Goal: Information Seeking & Learning: Learn about a topic

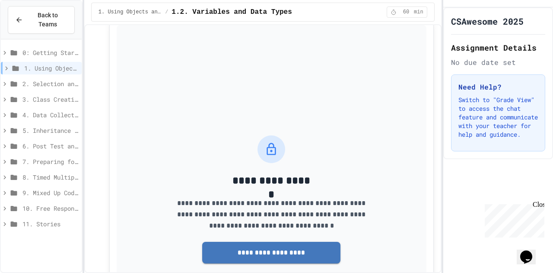
scroll to position [6466, 0]
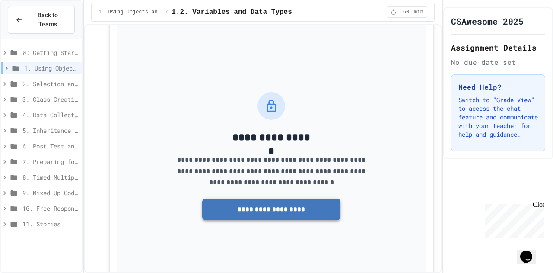
click at [300, 220] on button "**********" at bounding box center [271, 209] width 138 height 22
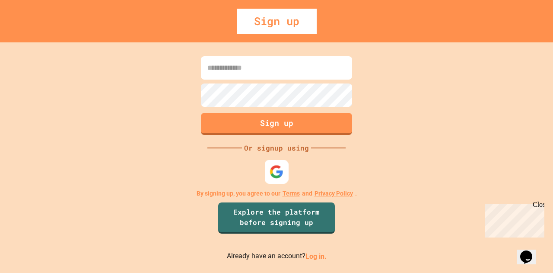
click at [276, 170] on img at bounding box center [277, 171] width 14 height 14
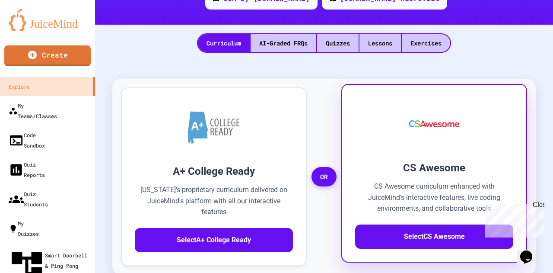
scroll to position [302, 0]
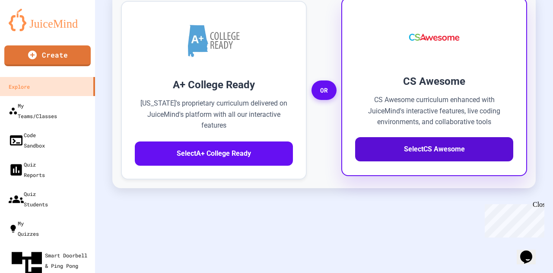
click at [416, 137] on button "Select CS Awesome" at bounding box center [434, 149] width 158 height 24
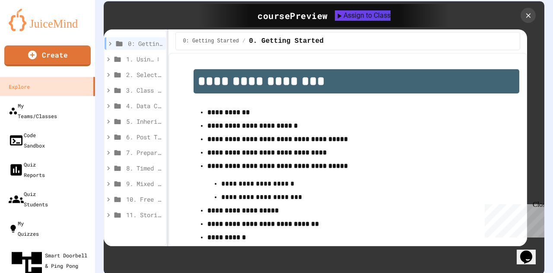
click at [142, 54] on span "1. Using Objects and Methods" at bounding box center [140, 58] width 28 height 9
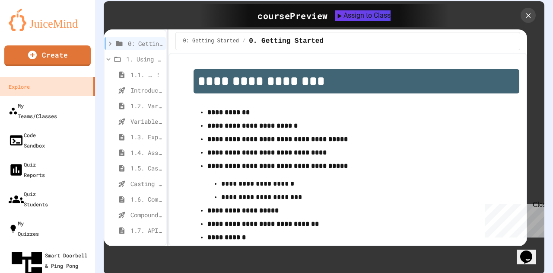
click at [145, 70] on span "1.1. Introduction to Algorithms, Programming, and Compilers" at bounding box center [141, 74] width 23 height 9
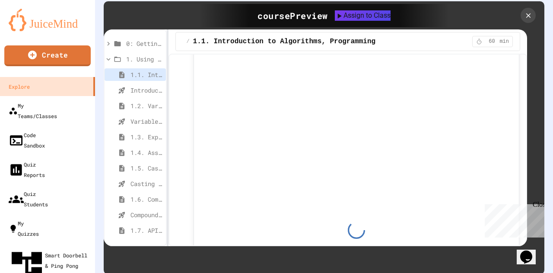
scroll to position [6354, 0]
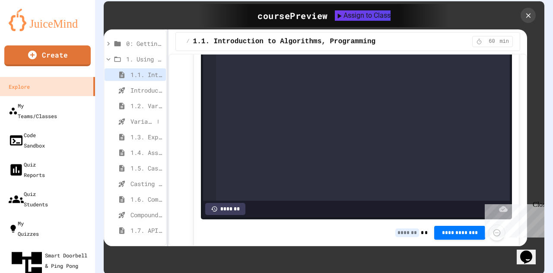
click at [135, 117] on span "Variables and Data Types - Quiz" at bounding box center [141, 121] width 23 height 9
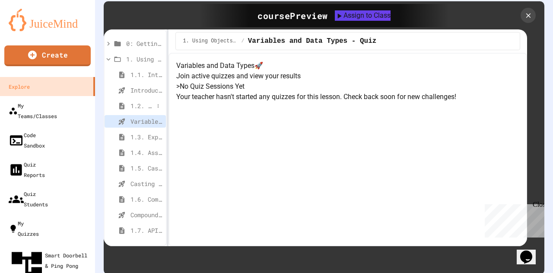
click at [135, 101] on span "1.2. Variables and Data Types" at bounding box center [141, 105] width 23 height 9
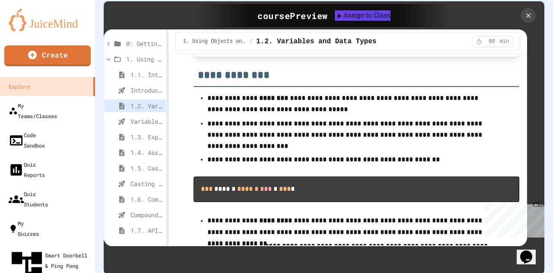
scroll to position [7236, 0]
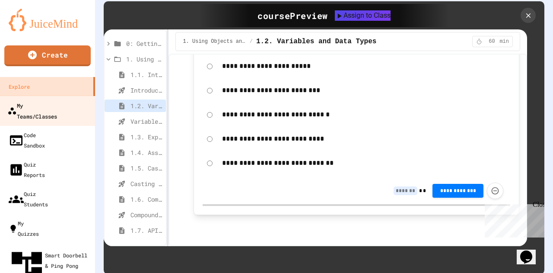
click at [23, 107] on div "My Teams/Classes" at bounding box center [32, 110] width 50 height 21
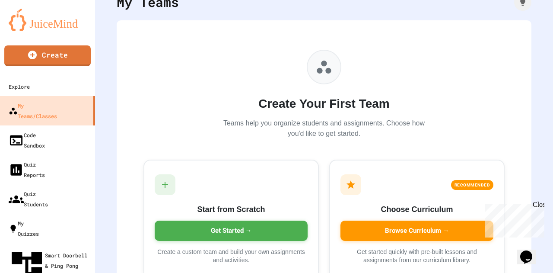
scroll to position [86, 0]
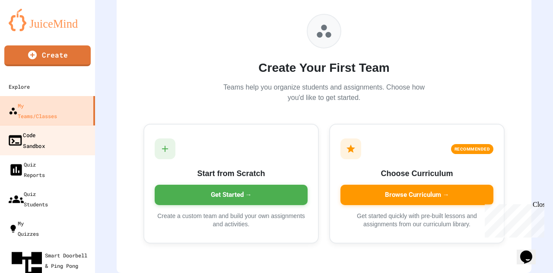
click at [18, 129] on div "Code Sandbox" at bounding box center [26, 139] width 38 height 21
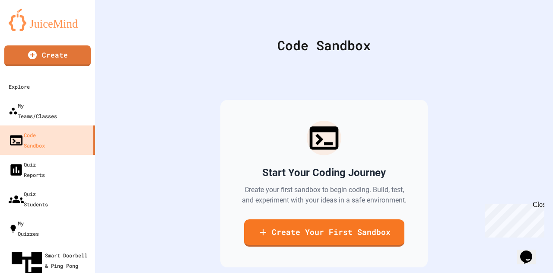
scroll to position [43, 0]
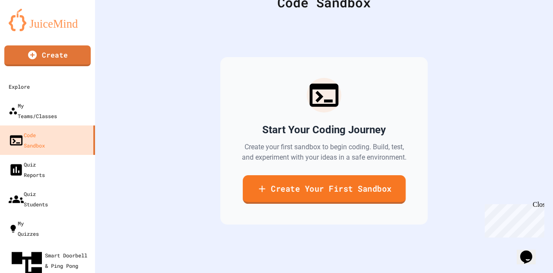
click at [391, 195] on link "Create Your First Sandbox" at bounding box center [323, 189] width 163 height 29
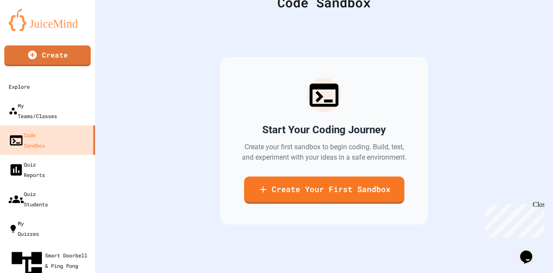
scroll to position [86, 0]
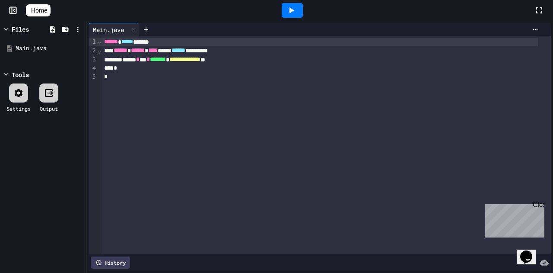
click at [29, 9] on link "Home" at bounding box center [38, 10] width 25 height 12
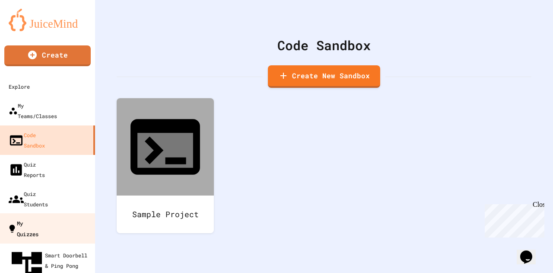
click at [38, 217] on div "My Quizzes" at bounding box center [22, 227] width 31 height 21
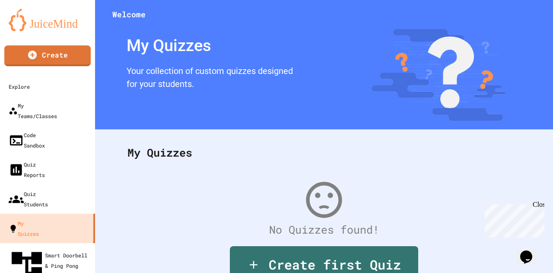
scroll to position [55, 0]
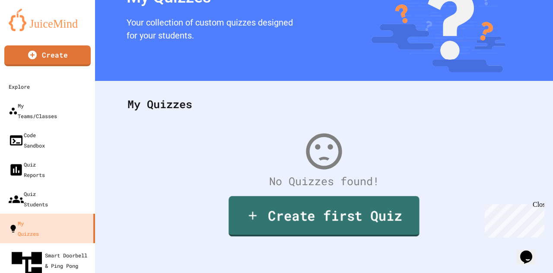
click at [326, 216] on link "Create first Quiz" at bounding box center [324, 216] width 191 height 40
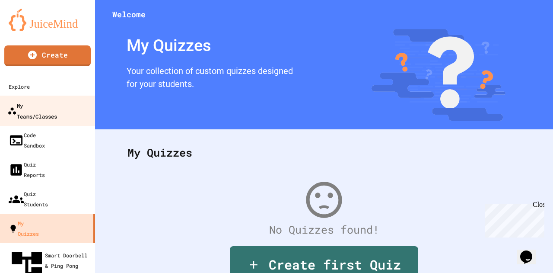
click at [38, 100] on div "My Teams/Classes" at bounding box center [32, 110] width 50 height 21
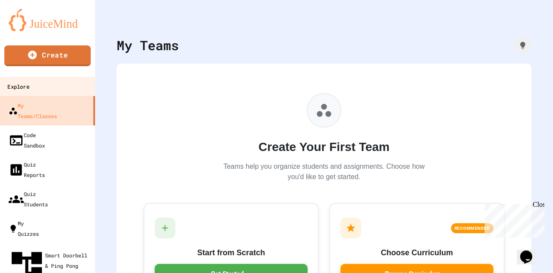
click at [31, 79] on link "Explore" at bounding box center [48, 85] width 98 height 19
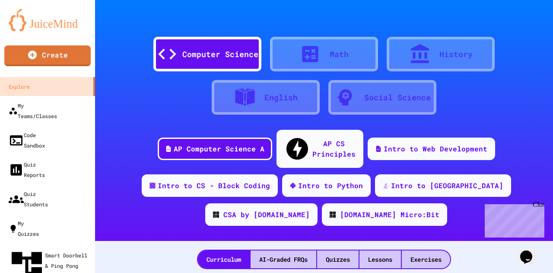
scroll to position [86, 0]
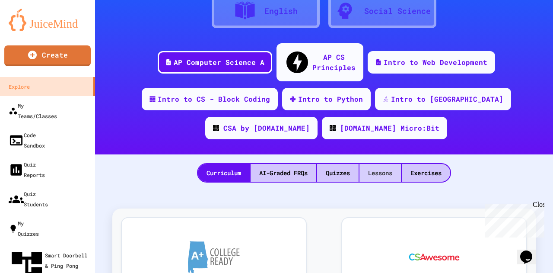
click at [376, 164] on div "Lessons" at bounding box center [379, 173] width 41 height 18
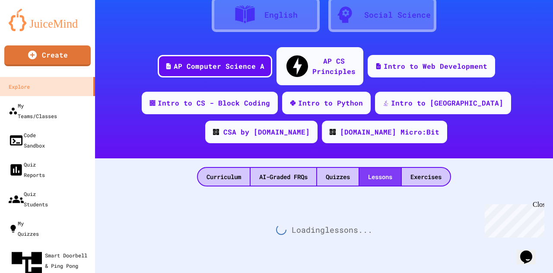
scroll to position [73, 0]
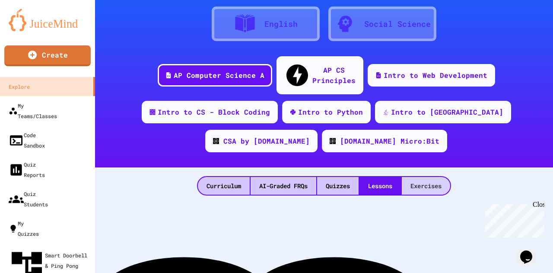
click at [423, 177] on div "Exercises" at bounding box center [426, 186] width 48 height 18
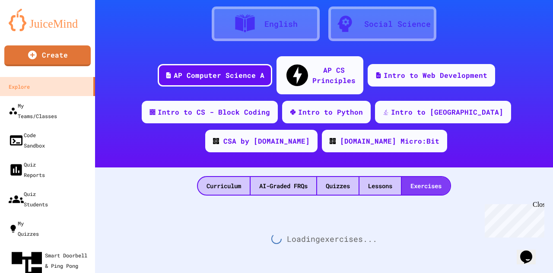
scroll to position [86, 0]
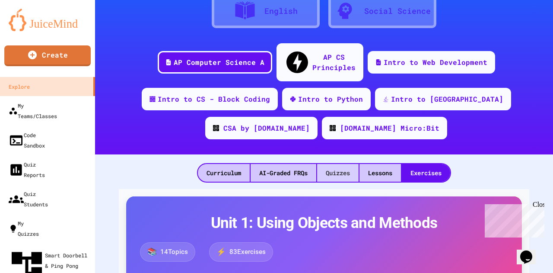
click at [321, 164] on div "Quizzes" at bounding box center [337, 173] width 41 height 18
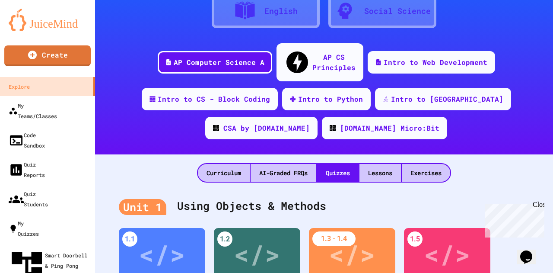
scroll to position [173, 0]
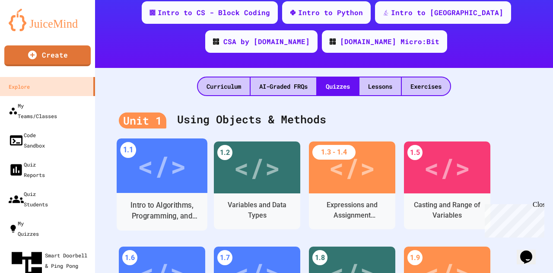
click at [153, 201] on div "Intro to Algorithms, Programming, and Compilers" at bounding box center [162, 211] width 77 height 22
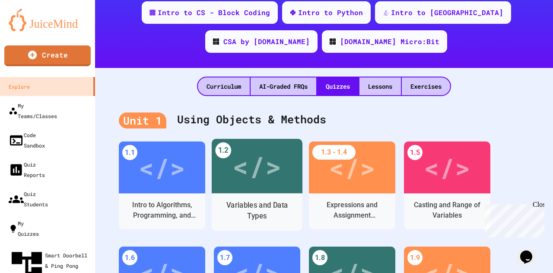
click at [270, 204] on div "Variables and Data Types" at bounding box center [257, 211] width 77 height 22
